Goal: Complete application form

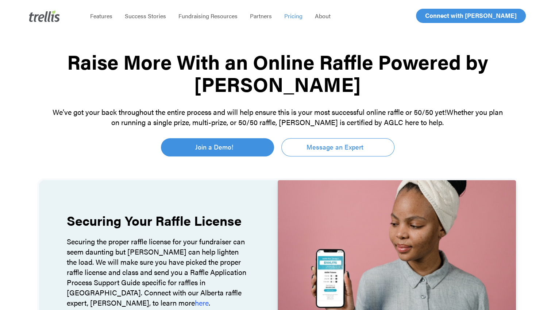
click at [285, 19] on span "Pricing" at bounding box center [293, 16] width 18 height 8
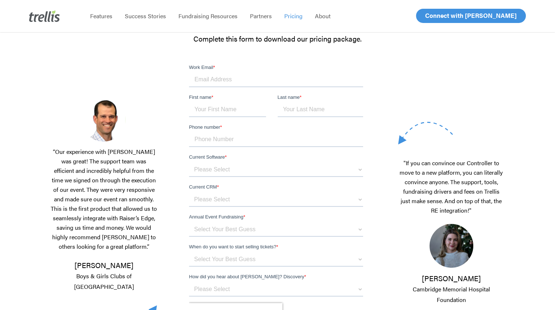
scroll to position [109, 0]
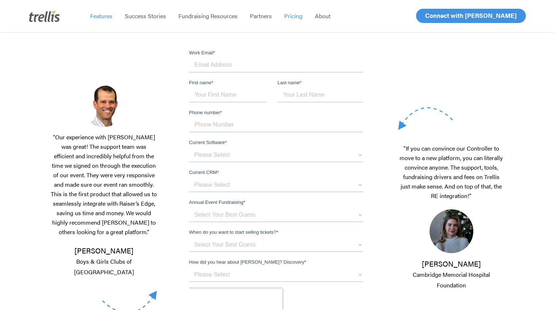
click at [94, 18] on span "Features" at bounding box center [101, 16] width 22 height 8
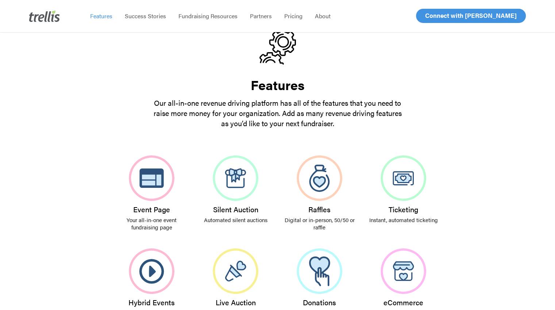
scroll to position [73, 0]
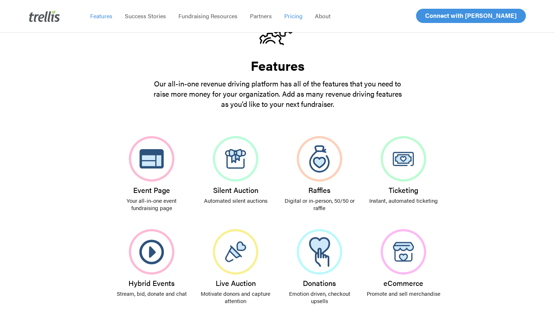
click at [292, 19] on span "Pricing" at bounding box center [293, 16] width 18 height 8
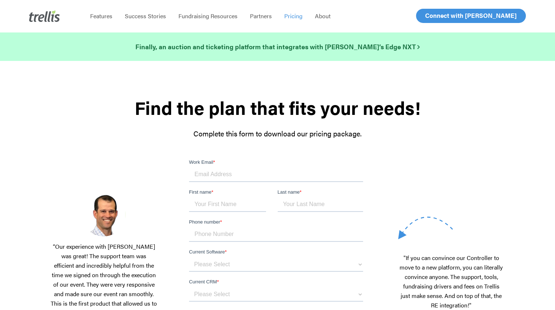
click at [208, 179] on input "Work Email *" at bounding box center [276, 174] width 174 height 15
type input "robert_vdv@hotmail.com"
click at [209, 205] on input "First name *" at bounding box center [227, 204] width 77 height 15
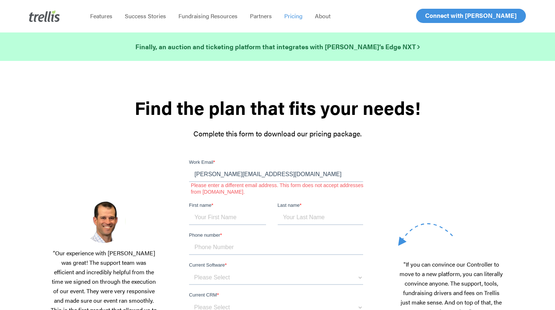
type input "Robert"
click at [299, 216] on input "Last name *" at bounding box center [321, 217] width 86 height 15
type input "Vandervelde"
click at [245, 252] on input "Phone number *" at bounding box center [276, 247] width 174 height 15
type input "17807223789"
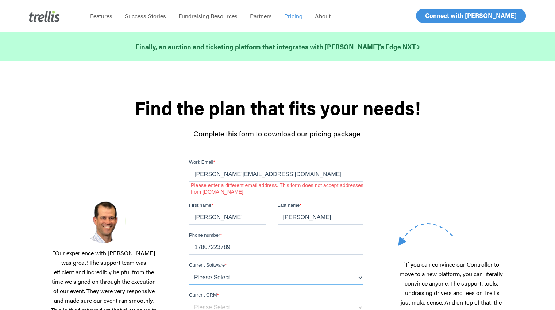
click at [221, 277] on select "Please Select OneCause Givesmart GreaterGiving Givergy Other" at bounding box center [276, 277] width 174 height 15
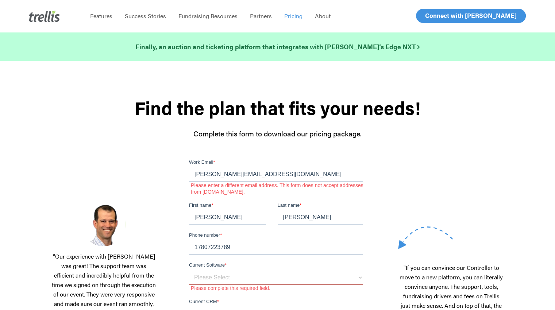
click at [382, 156] on div at bounding box center [278, 154] width 454 height 9
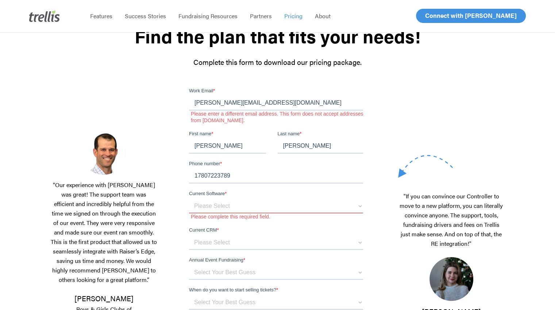
scroll to position [73, 0]
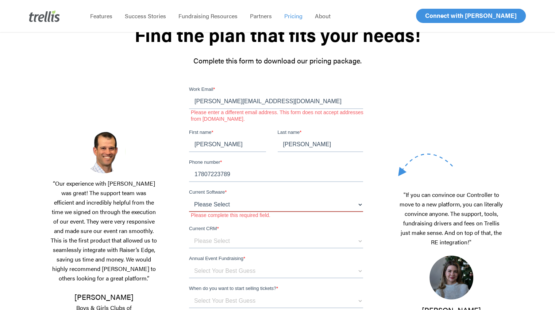
click at [355, 211] on select "Please Select OneCause Givesmart GreaterGiving Givergy Other" at bounding box center [276, 204] width 174 height 15
select select "Other"
click at [189, 197] on select "Please Select OneCause Givesmart GreaterGiving Givergy Other" at bounding box center [276, 204] width 174 height 15
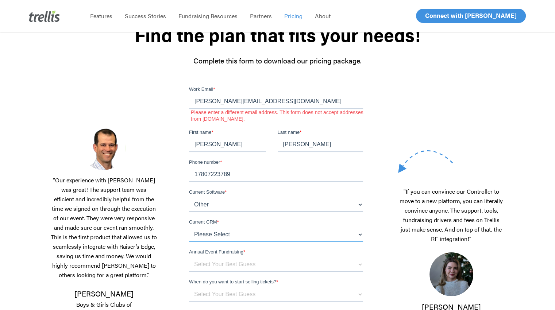
click at [233, 237] on select "Please Select Blackbaud Raiser's Edge Salesforce Donor Perfect Veracross Virtuo…" at bounding box center [276, 234] width 174 height 15
select select "Other"
click at [189, 227] on select "Please Select Blackbaud Raiser's Edge Salesforce Donor Perfect Veracross Virtuo…" at bounding box center [276, 234] width 174 height 15
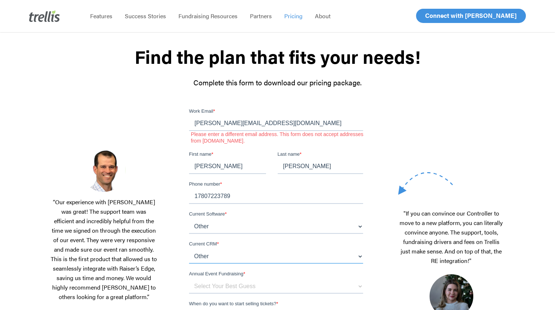
scroll to position [36, 0]
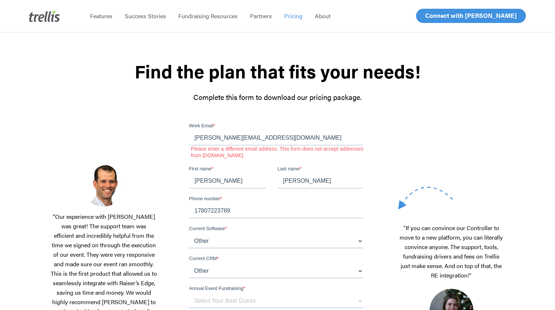
click at [324, 21] on li "About" at bounding box center [323, 16] width 28 height 32
click at [323, 19] on span "About" at bounding box center [323, 16] width 16 height 8
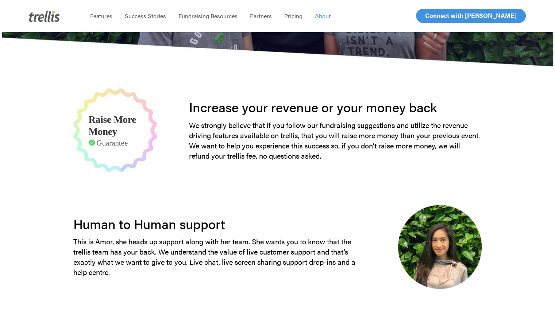
scroll to position [182, 0]
